Goal: Transaction & Acquisition: Book appointment/travel/reservation

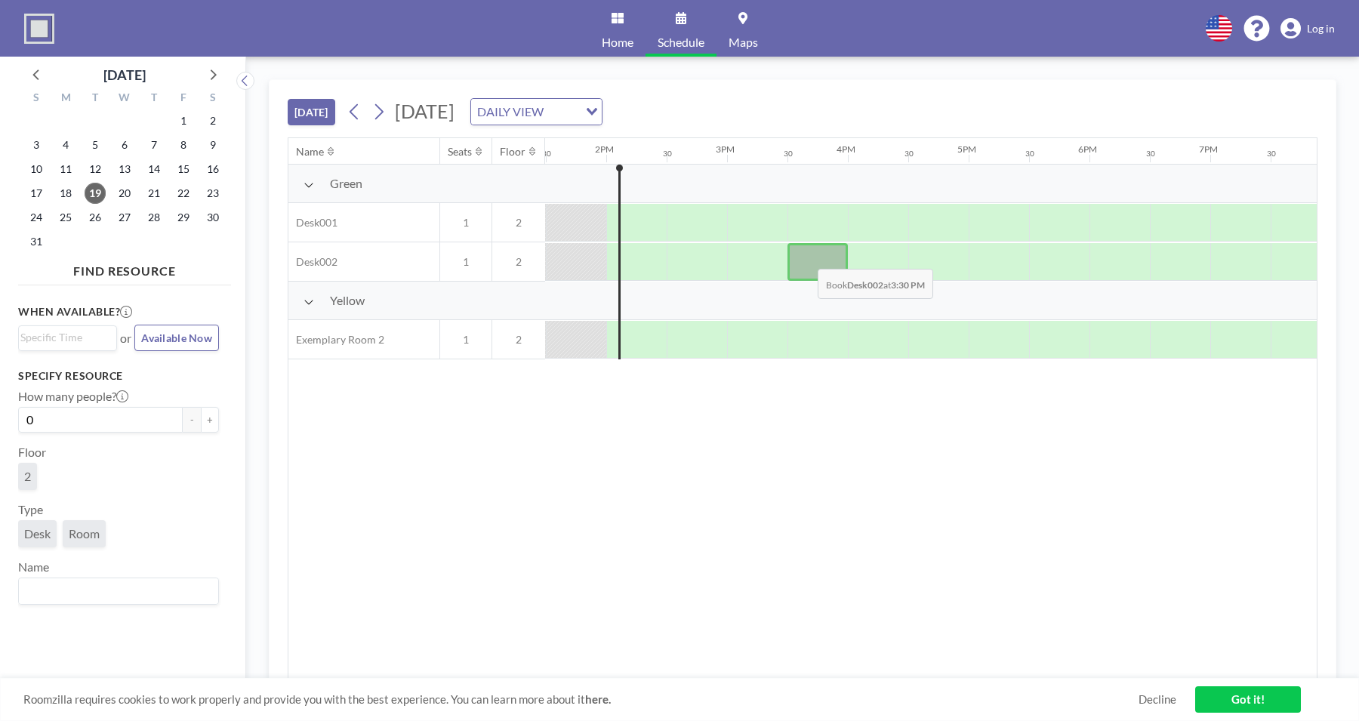
scroll to position [0, 1631]
click at [822, 263] on div at bounding box center [817, 262] width 60 height 38
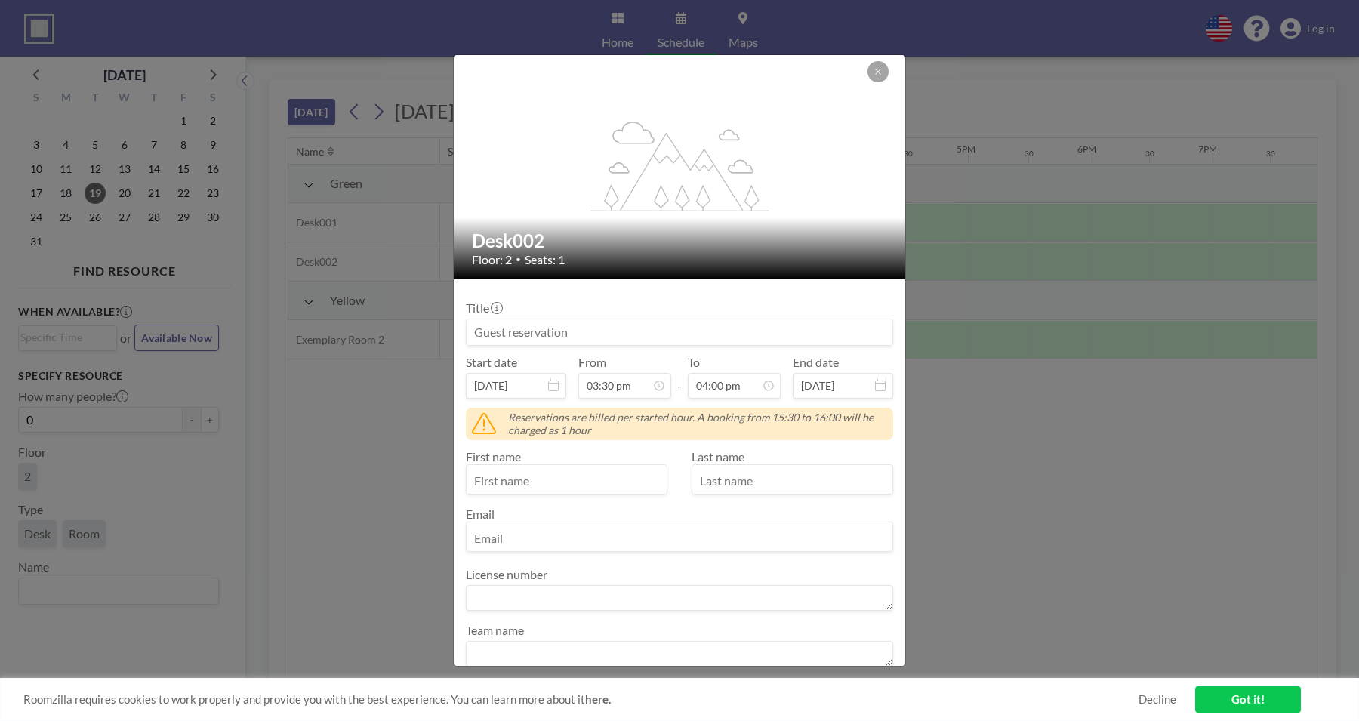
click at [557, 498] on div "First name Last name Email" at bounding box center [679, 500] width 427 height 103
click at [540, 474] on input "text" at bounding box center [567, 481] width 200 height 26
type input "roman"
type input "[EMAIL_ADDRESS][DOMAIN_NAME]"
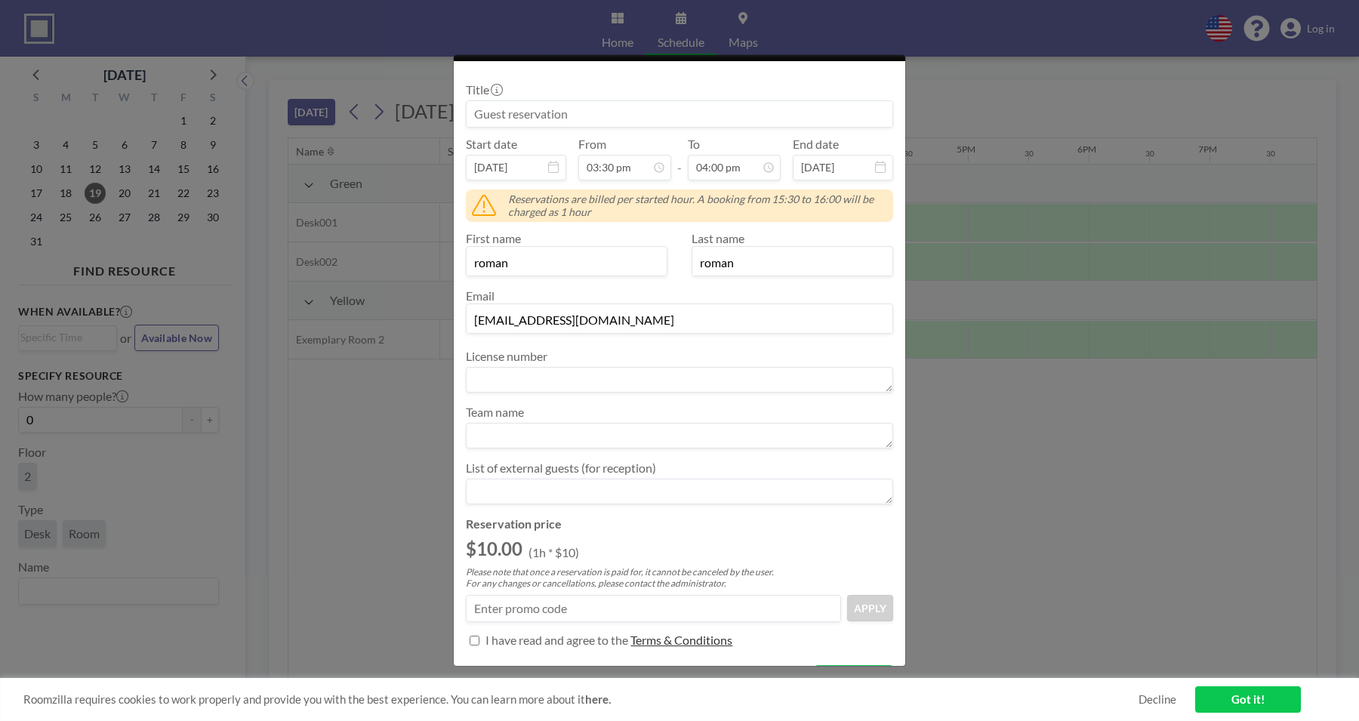
scroll to position [256, 0]
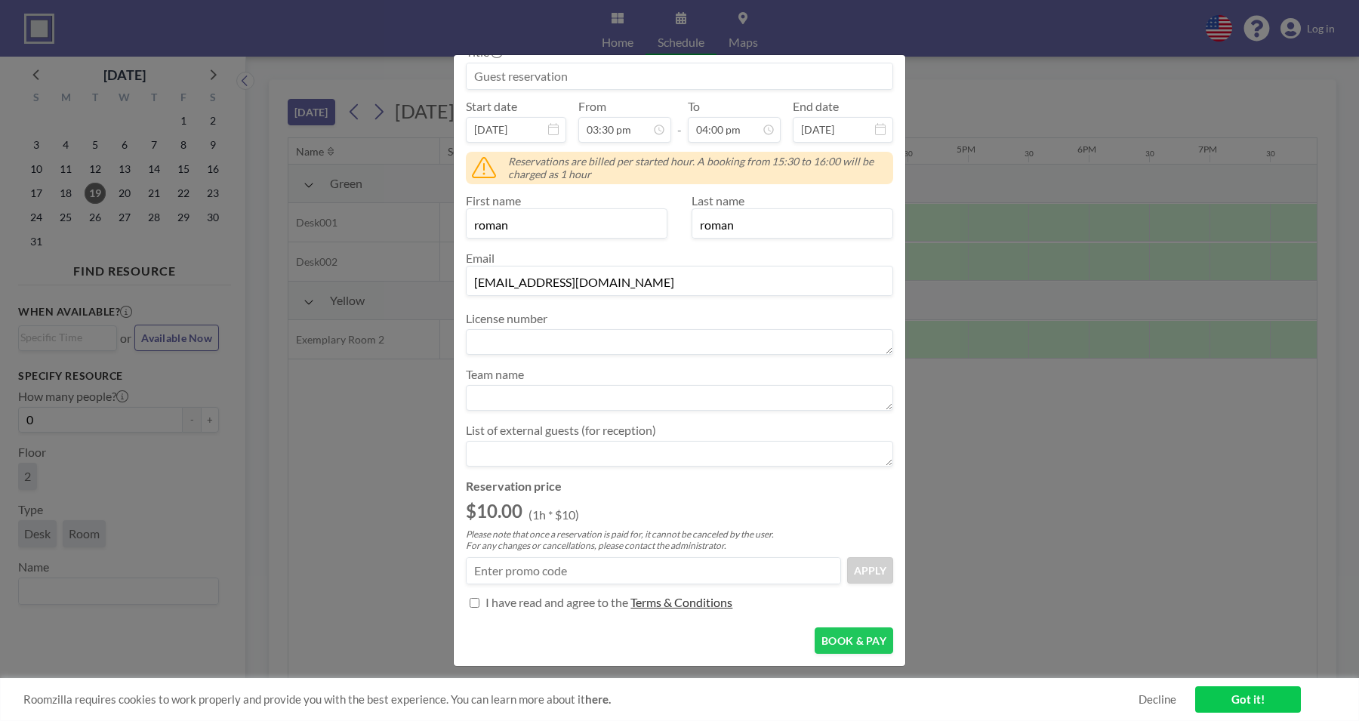
click at [508, 618] on form "Title Start date [DATE] From 03:30 pm - To 04:00 pm End date [DATE] Reservation…" at bounding box center [680, 358] width 452 height 670
click at [504, 606] on p "I have read and agree to the" at bounding box center [557, 602] width 143 height 15
checkbox input "true"
click at [843, 637] on button "BOOK & PAY" at bounding box center [854, 640] width 79 height 26
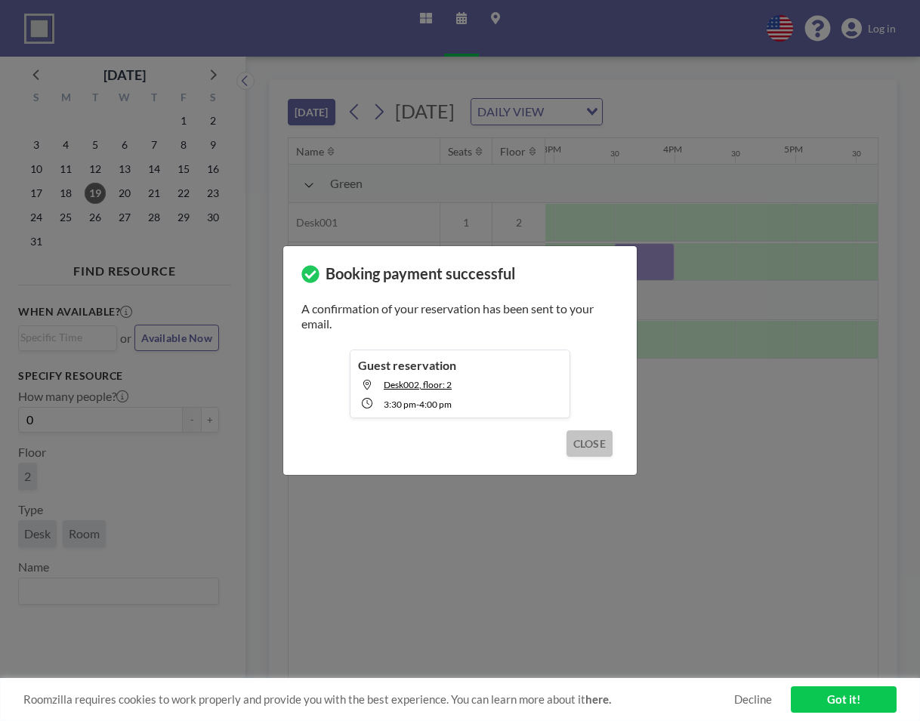
click at [590, 446] on button "CLOSE" at bounding box center [589, 443] width 46 height 26
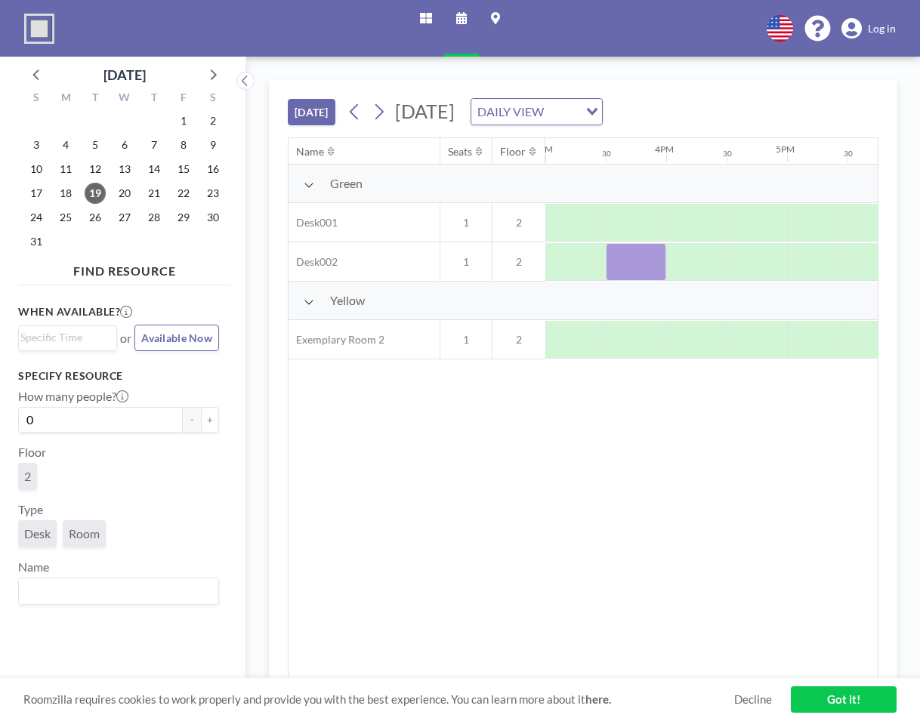
click at [833, 694] on link "Got it!" at bounding box center [844, 699] width 106 height 26
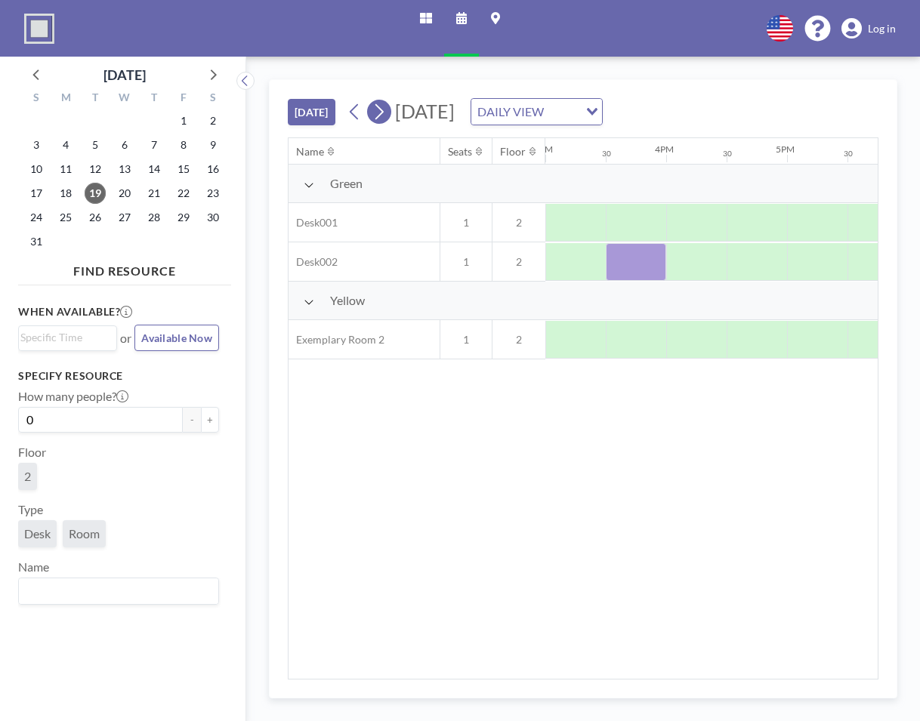
click at [382, 106] on icon at bounding box center [379, 111] width 14 height 23
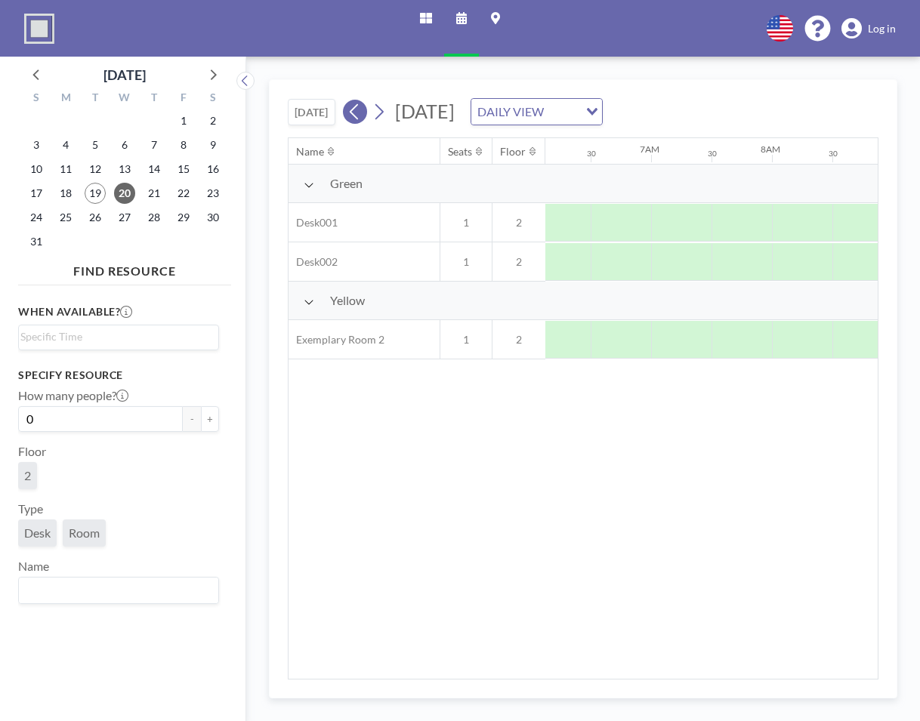
click at [349, 109] on button at bounding box center [355, 112] width 24 height 24
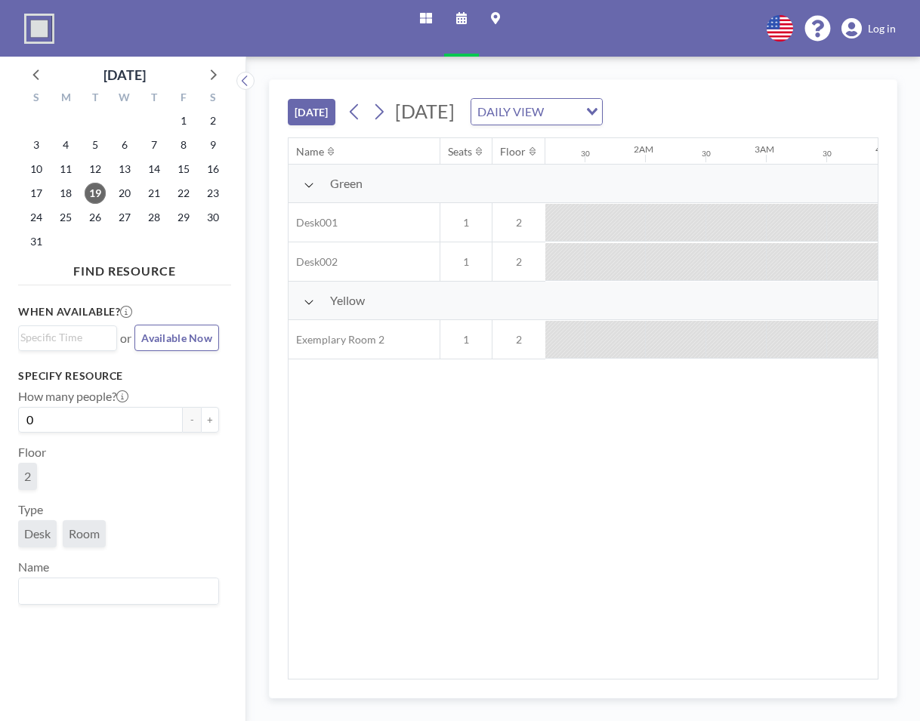
click at [578, 109] on div "DAILY VIEW" at bounding box center [524, 110] width 107 height 23
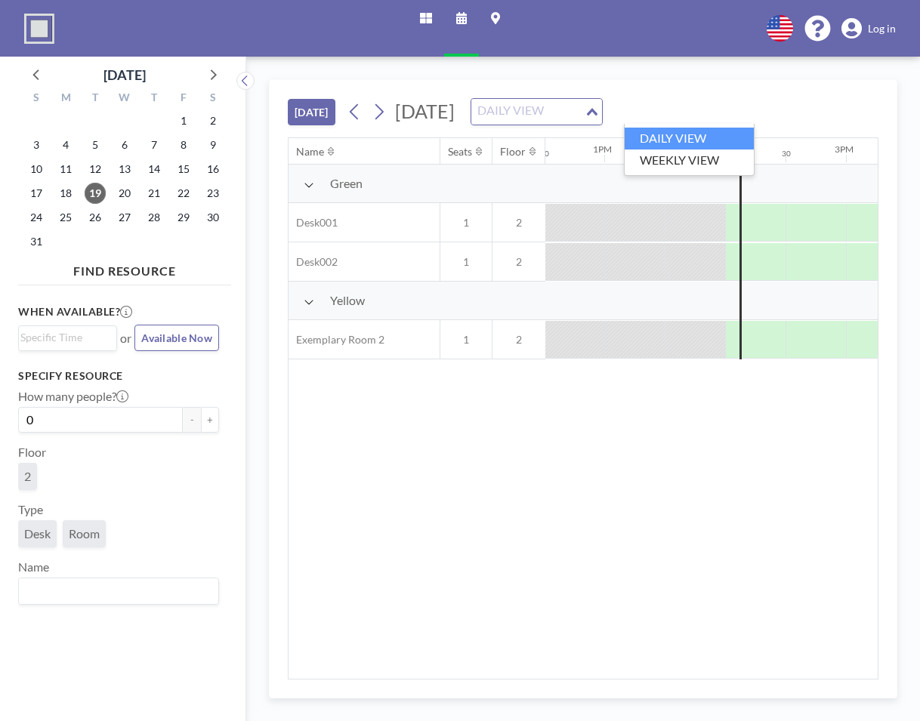
scroll to position [0, 1592]
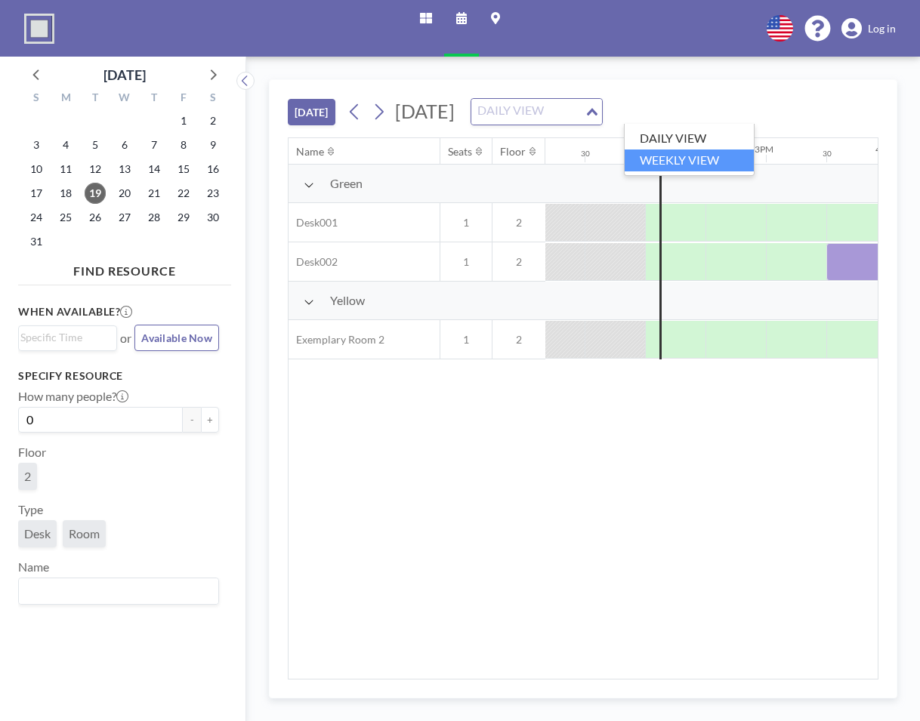
click at [645, 163] on li "WEEKLY VIEW" at bounding box center [688, 161] width 129 height 22
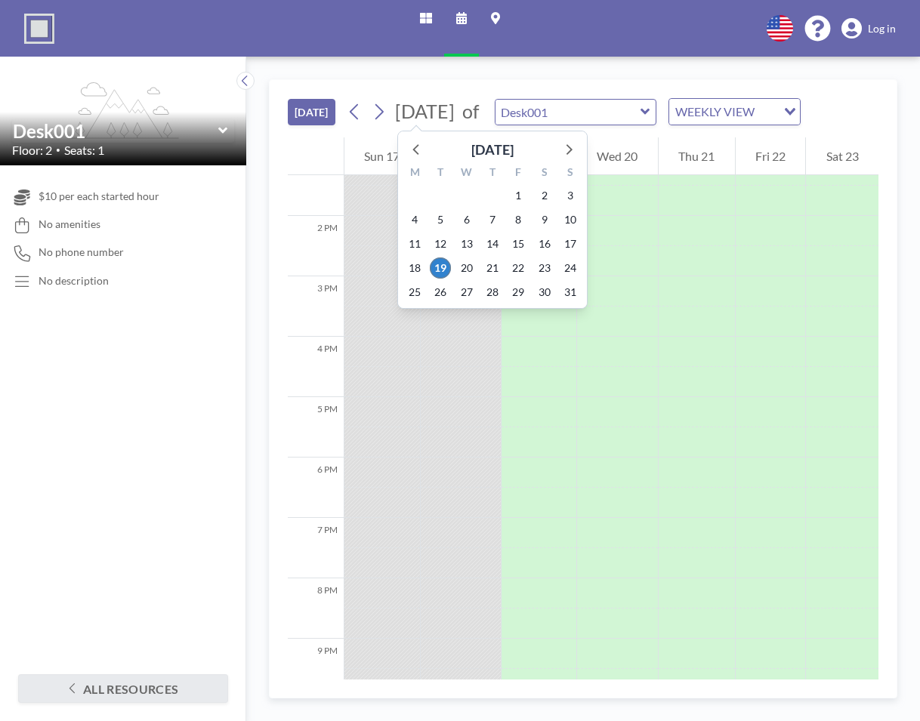
scroll to position [815, 0]
click at [398, 113] on span "[DATE]" at bounding box center [425, 111] width 60 height 23
click at [378, 113] on icon at bounding box center [379, 111] width 14 height 23
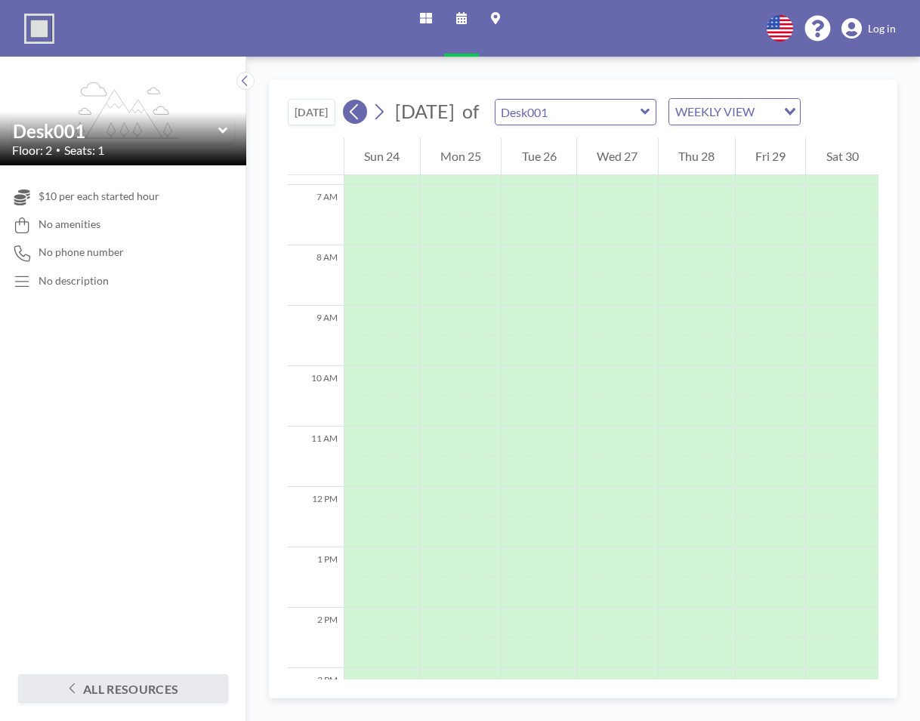
click at [351, 114] on icon at bounding box center [354, 111] width 14 height 23
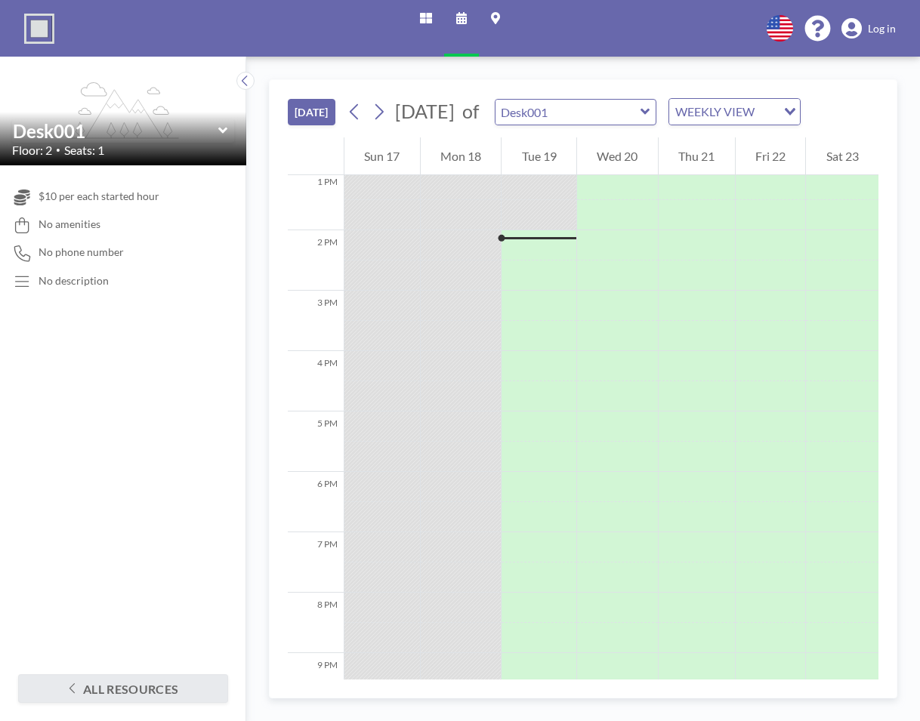
click at [723, 113] on div "WEEKLY VIEW" at bounding box center [722, 110] width 107 height 23
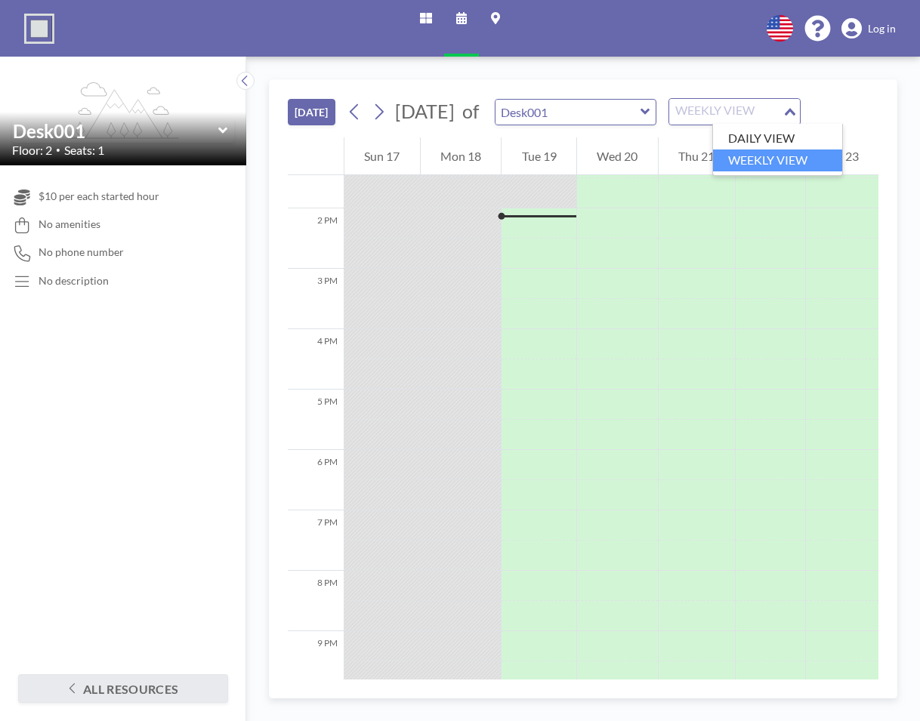
scroll to position [815, 0]
click at [728, 134] on li "DAILY VIEW" at bounding box center [777, 139] width 129 height 22
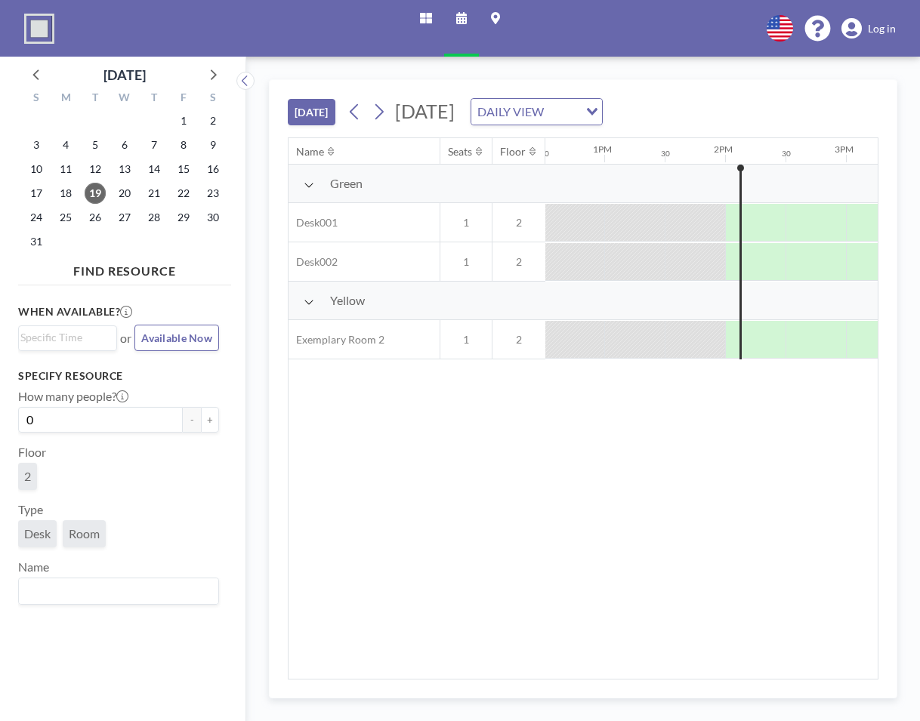
click at [879, 32] on span "Log in" at bounding box center [882, 29] width 28 height 14
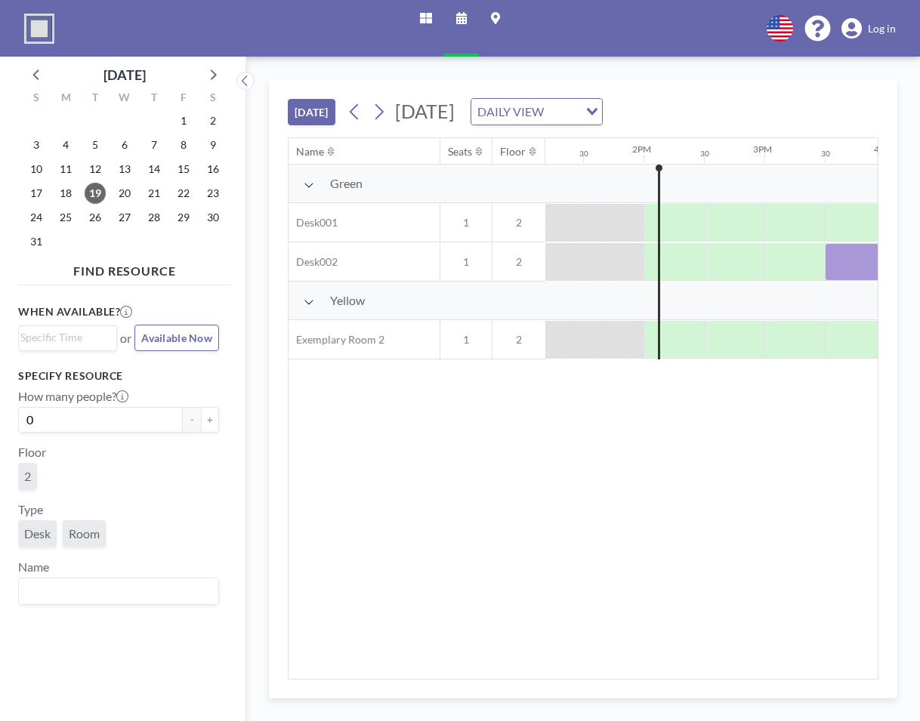
scroll to position [0, 0]
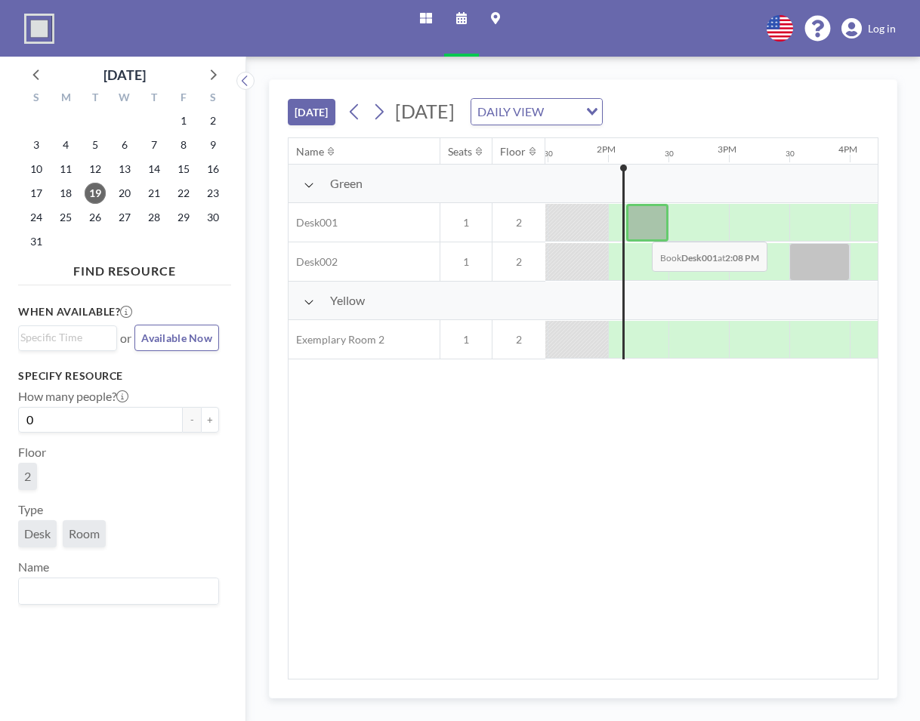
scroll to position [0, 1631]
